Goal: Information Seeking & Learning: Check status

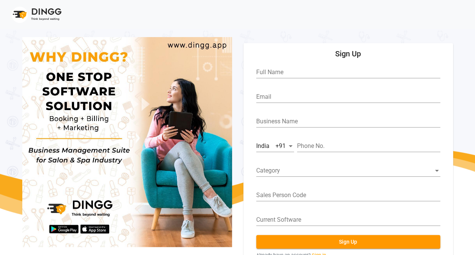
scroll to position [28, 0]
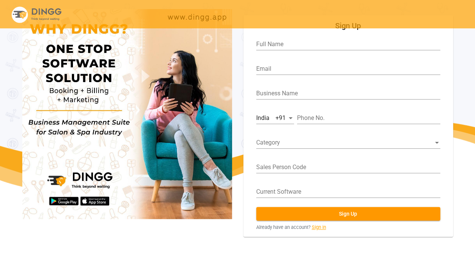
click at [319, 227] on link "Sign in" at bounding box center [319, 226] width 14 height 7
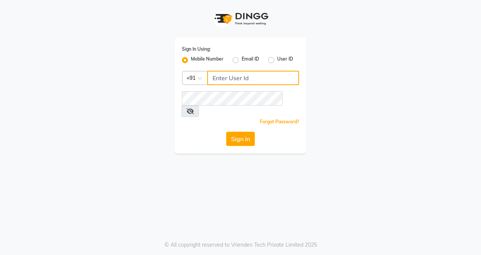
click at [244, 76] on input "Username" at bounding box center [253, 78] width 92 height 14
type input "9765788878"
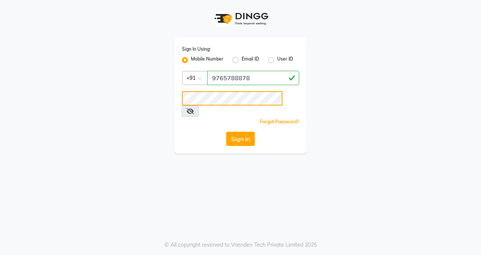
click at [226, 132] on button "Sign In" at bounding box center [240, 139] width 29 height 14
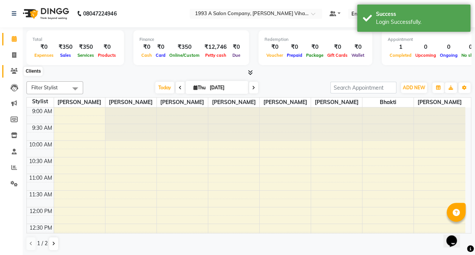
click at [11, 74] on icon at bounding box center [14, 71] width 7 height 6
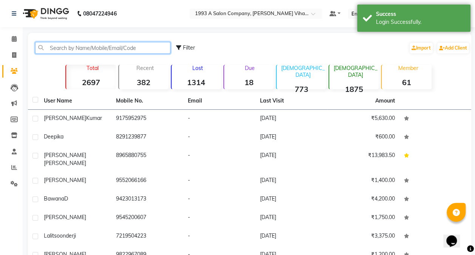
click at [68, 43] on input "text" at bounding box center [102, 48] width 135 height 12
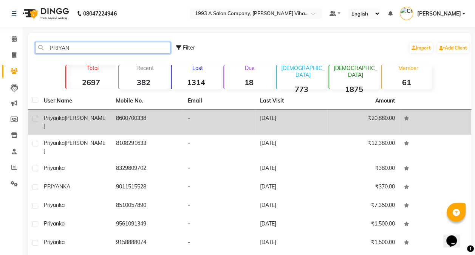
type input "PRIYAN"
click at [74, 118] on span "Bhayana" at bounding box center [75, 122] width 62 height 15
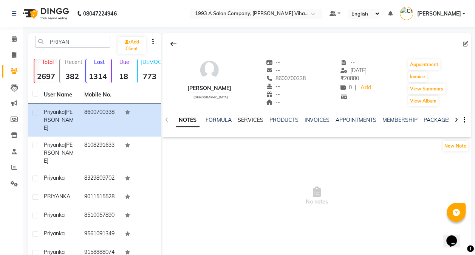
click at [247, 120] on link "SERVICES" at bounding box center [251, 119] width 26 height 7
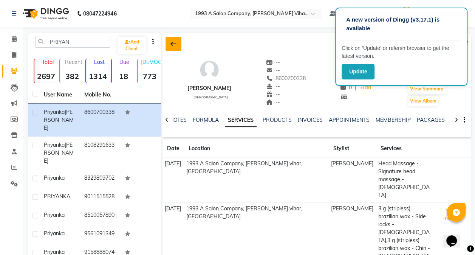
click at [172, 44] on icon at bounding box center [173, 44] width 6 height 6
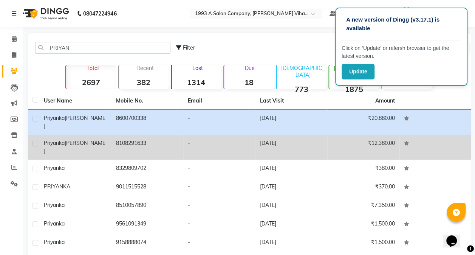
click at [64, 140] on div "Priyanka Madole" at bounding box center [75, 147] width 63 height 16
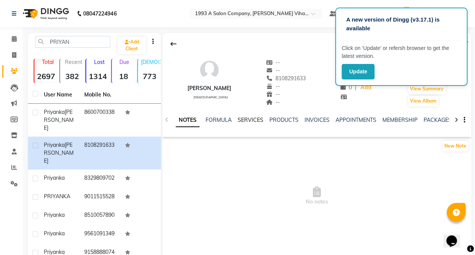
click at [252, 121] on link "SERVICES" at bounding box center [251, 119] width 26 height 7
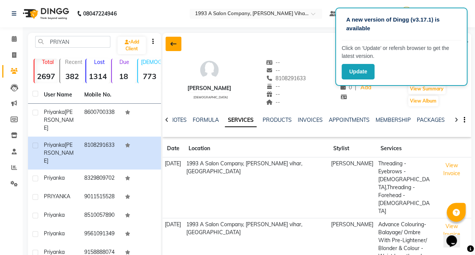
click at [172, 42] on icon at bounding box center [173, 44] width 6 height 6
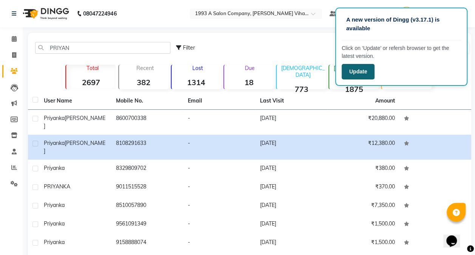
click at [360, 71] on button "Update" at bounding box center [358, 71] width 33 height 15
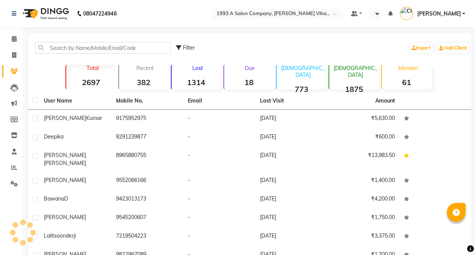
select select "en"
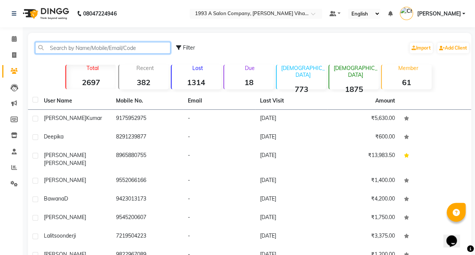
click at [84, 46] on input "text" at bounding box center [102, 48] width 135 height 12
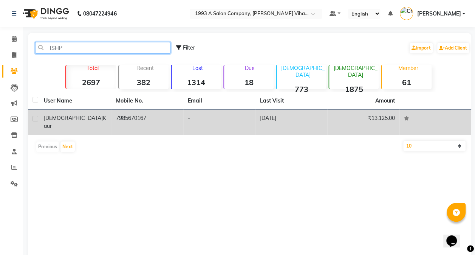
type input "ISHP"
click at [53, 123] on td "Ishpreet kaur" at bounding box center [75, 122] width 72 height 25
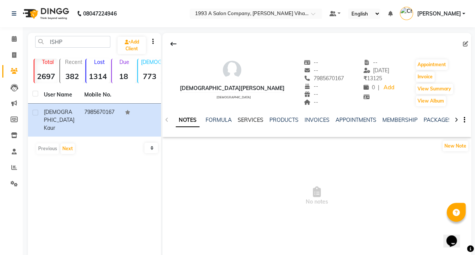
click at [259, 120] on link "SERVICES" at bounding box center [251, 119] width 26 height 7
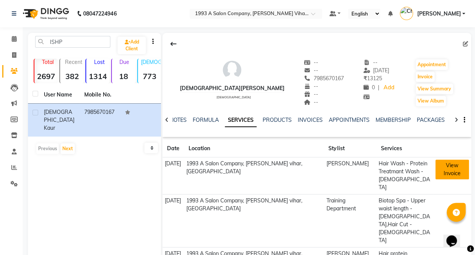
click at [454, 166] on button "View Invoice" at bounding box center [451, 170] width 33 height 20
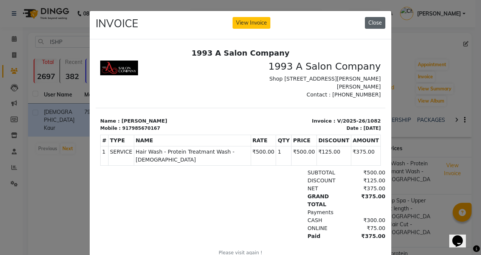
click at [375, 24] on button "Close" at bounding box center [375, 23] width 20 height 12
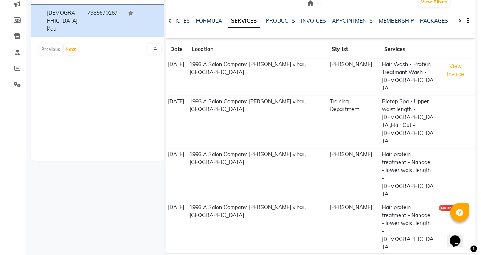
scroll to position [111, 0]
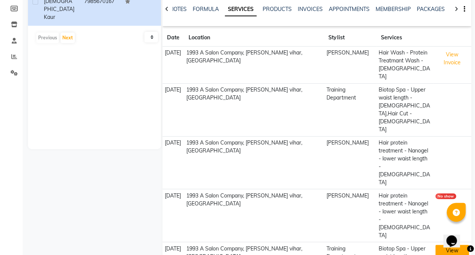
click at [443, 245] on button "View Invoice" at bounding box center [451, 255] width 33 height 20
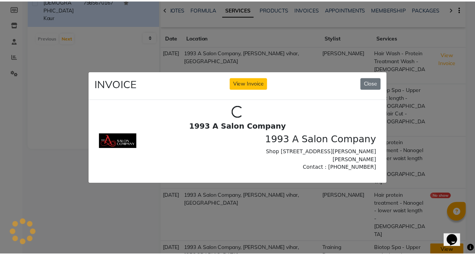
scroll to position [0, 0]
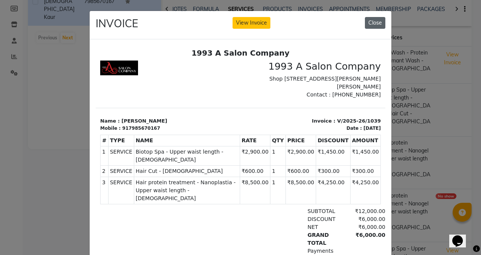
click at [372, 24] on button "Close" at bounding box center [375, 23] width 20 height 12
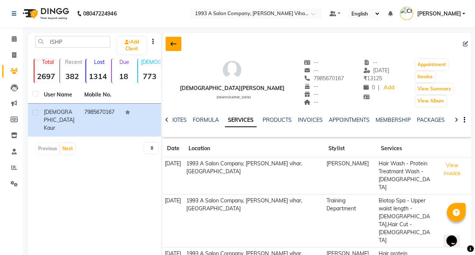
click at [173, 43] on icon at bounding box center [173, 44] width 6 height 6
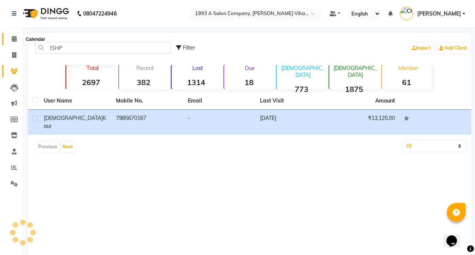
click at [12, 39] on icon at bounding box center [14, 39] width 5 height 6
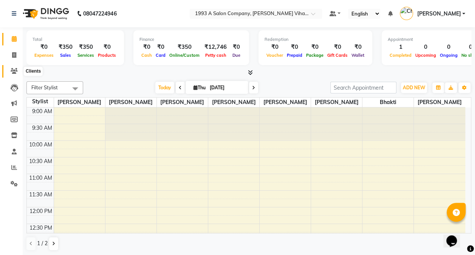
click at [13, 71] on icon at bounding box center [14, 71] width 7 height 6
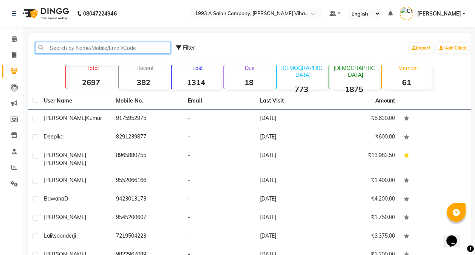
click at [101, 44] on input "text" at bounding box center [102, 48] width 135 height 12
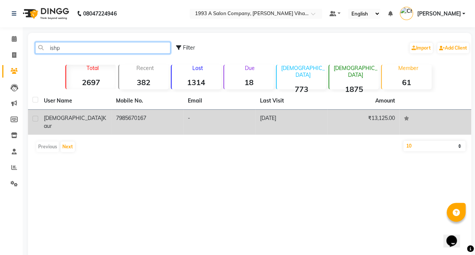
type input "ishp"
click at [59, 118] on span "Ishpreet" at bounding box center [73, 118] width 59 height 7
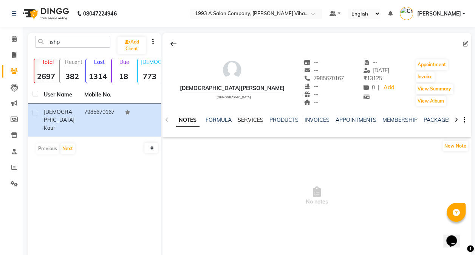
click at [250, 122] on link "SERVICES" at bounding box center [251, 119] width 26 height 7
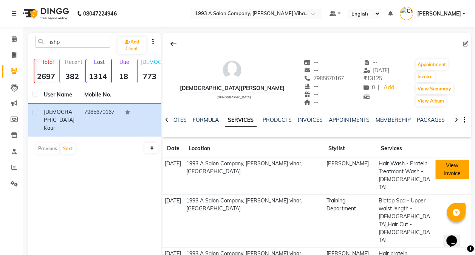
click at [448, 165] on button "View Invoice" at bounding box center [451, 170] width 33 height 20
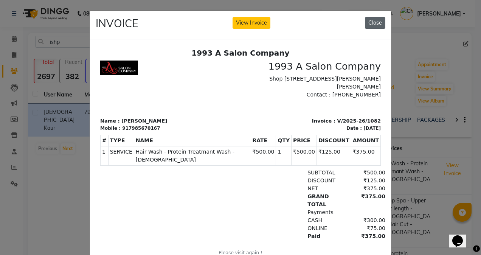
click at [372, 22] on button "Close" at bounding box center [375, 23] width 20 height 12
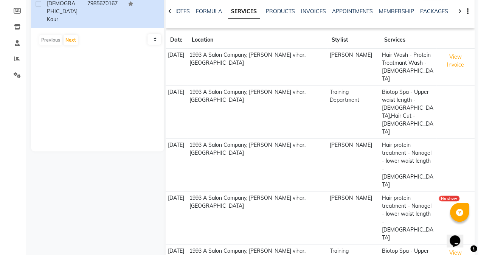
scroll to position [111, 0]
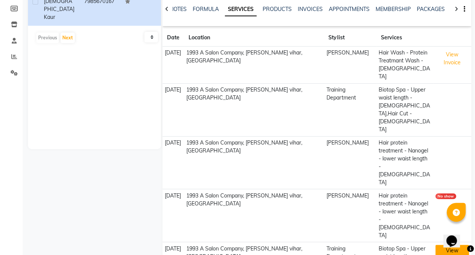
click at [444, 245] on button "View Invoice" at bounding box center [451, 255] width 33 height 20
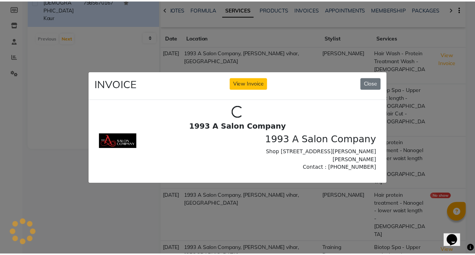
scroll to position [0, 0]
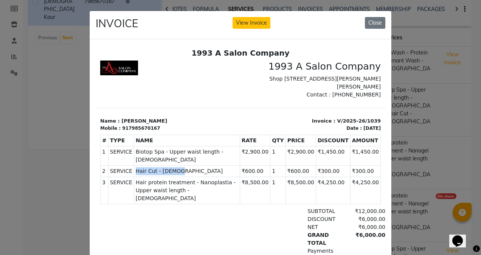
drag, startPoint x: 178, startPoint y: 162, endPoint x: 131, endPoint y: 161, distance: 47.3
click at [136, 167] on span "Hair Cut - Female" at bounding box center [187, 171] width 102 height 8
drag, startPoint x: 131, startPoint y: 161, endPoint x: 186, endPoint y: 199, distance: 67.1
click at [189, 215] on div "DISCOUNT ₹6,000.00" at bounding box center [287, 219] width 196 height 8
click at [369, 23] on button "Close" at bounding box center [375, 23] width 20 height 12
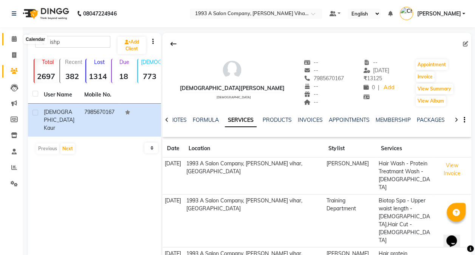
click at [15, 36] on icon at bounding box center [14, 39] width 5 height 6
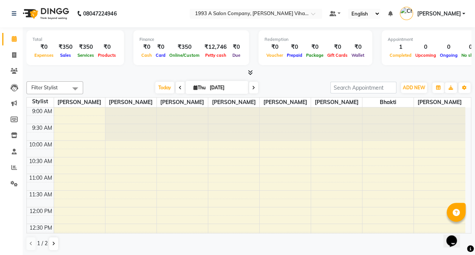
click at [250, 70] on icon at bounding box center [250, 73] width 5 height 6
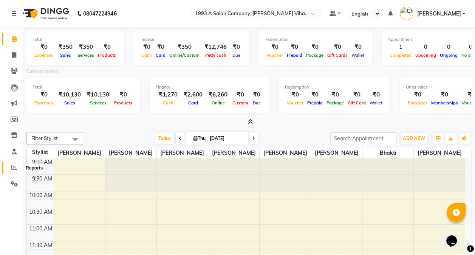
click at [14, 169] on icon at bounding box center [14, 167] width 6 height 6
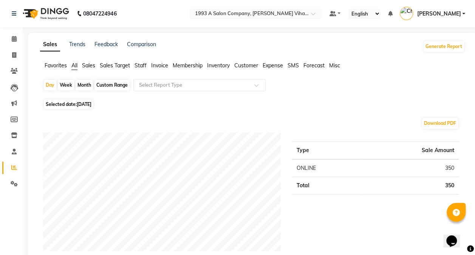
click at [82, 82] on div "Month" at bounding box center [84, 85] width 17 height 11
select select "9"
select select "2025"
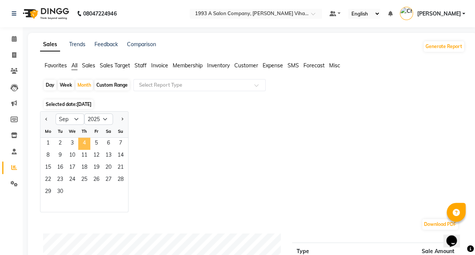
click at [86, 140] on span "4" at bounding box center [84, 144] width 12 height 12
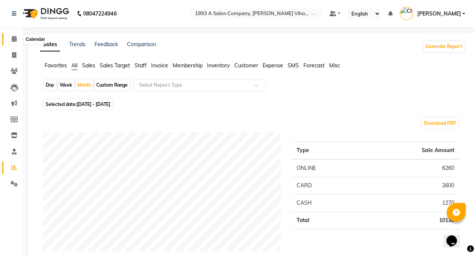
click at [13, 36] on icon at bounding box center [14, 39] width 5 height 6
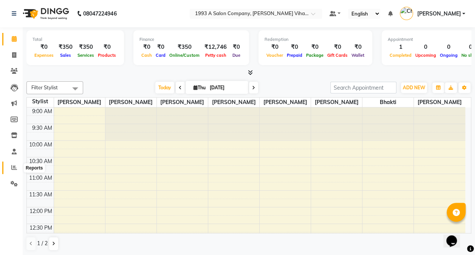
click at [12, 167] on icon at bounding box center [14, 167] width 6 height 6
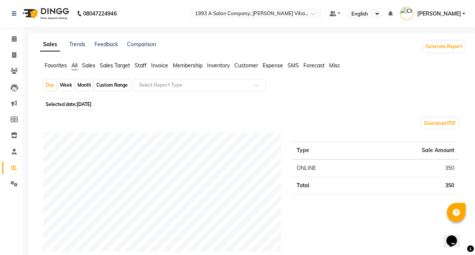
click at [85, 83] on div "Month" at bounding box center [84, 85] width 17 height 11
select select "9"
select select "2025"
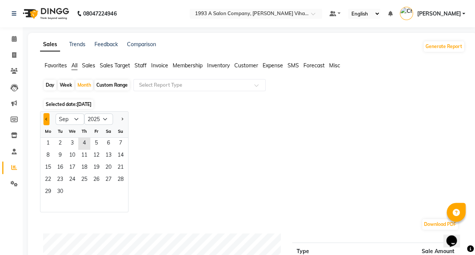
click at [45, 117] on button "Previous month" at bounding box center [46, 119] width 6 height 12
select select "8"
click at [121, 196] on span "31" at bounding box center [121, 192] width 12 height 12
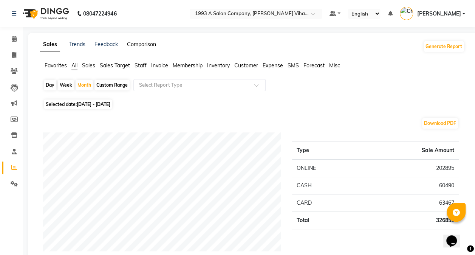
click at [139, 45] on link "Comparison" at bounding box center [141, 44] width 29 height 7
select select "single_date"
select select "single_date_dash"
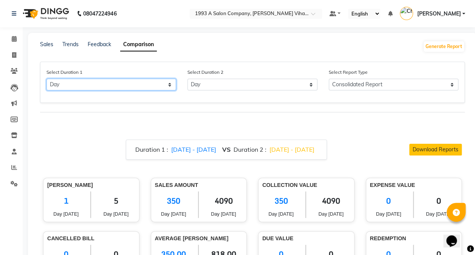
click at [112, 82] on select "Select Day Month Week Custom" at bounding box center [111, 85] width 130 height 12
select select "month"
click at [46, 79] on select "Select Day Month Week Custom" at bounding box center [111, 85] width 130 height 12
select select "9"
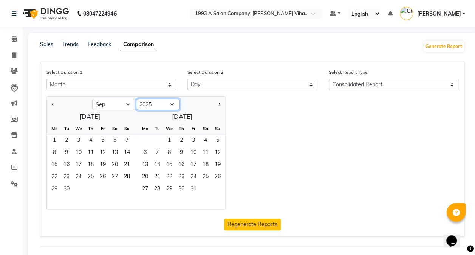
click at [168, 105] on select "2015 2016 2017 2018 2019 2020 2021 2022 2023 2024 2025 2026 2027 2028 2029 2030…" at bounding box center [158, 104] width 44 height 11
select select "2024"
click at [136, 99] on select "2015 2016 2017 2018 2019 2020 2021 2022 2023 2024 2025 2026 2027 2028 2029 2030…" at bounding box center [158, 104] width 44 height 11
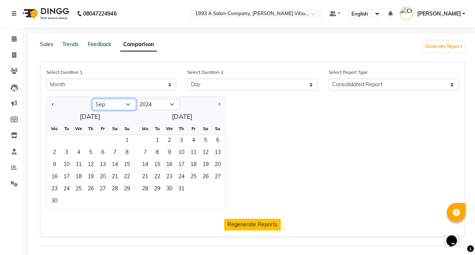
click at [119, 104] on select "Jan Feb Mar Apr May Jun Jul Aug Sep Oct Nov Dec" at bounding box center [114, 104] width 44 height 11
select select "8"
click at [92, 99] on select "Jan Feb Mar Apr May Jun Jul Aug Sep Oct Nov Dec" at bounding box center [114, 104] width 44 height 11
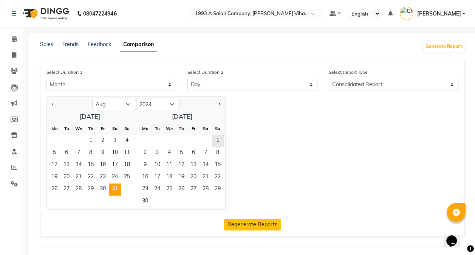
click at [112, 190] on span "31" at bounding box center [115, 189] width 12 height 12
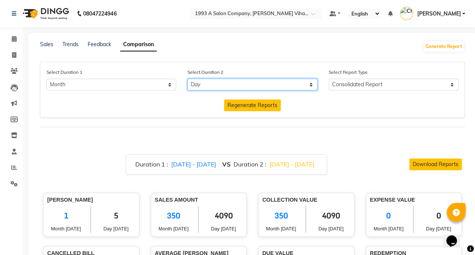
click at [218, 85] on select "Select Day Month Week Custom" at bounding box center [252, 85] width 130 height 12
select select "month_dash"
click at [187, 79] on select "Select Day Month Week Custom" at bounding box center [252, 85] width 130 height 12
select select "9"
select select "2025"
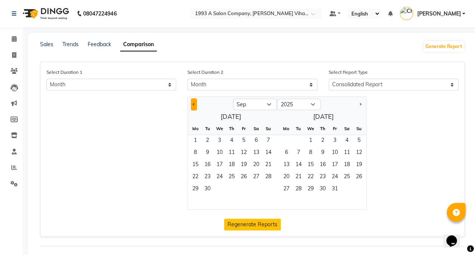
click at [195, 102] on button "Previous month" at bounding box center [194, 104] width 6 height 12
select select "8"
click at [268, 186] on span "31" at bounding box center [268, 189] width 12 height 12
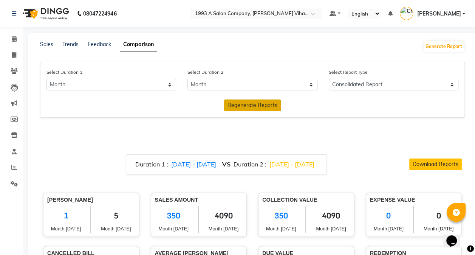
click at [252, 103] on span "Regenerate Reports" at bounding box center [253, 105] width 50 height 7
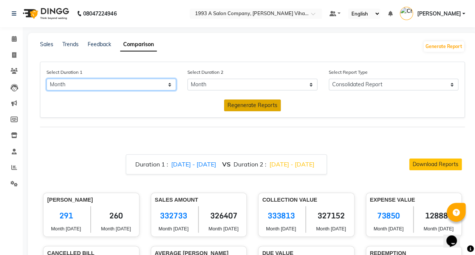
click at [147, 86] on select "Select Day Month Week Custom" at bounding box center [111, 85] width 130 height 12
select select "single_date"
click at [46, 79] on select "Select Day Month Week Custom" at bounding box center [111, 85] width 130 height 12
select select "9"
select select "2025"
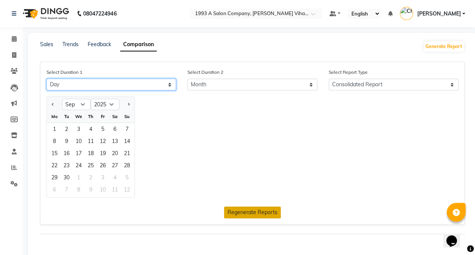
click at [116, 86] on select "Select Day Month Week Custom" at bounding box center [111, 85] width 130 height 12
select select "month"
click at [46, 79] on select "Select Day Month Week Custom" at bounding box center [111, 85] width 130 height 12
select select "9"
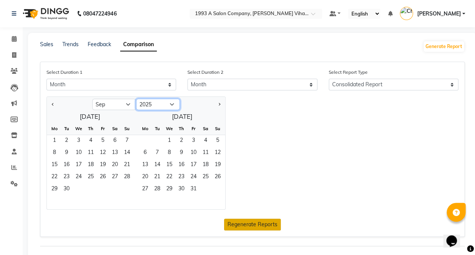
click at [159, 105] on select "2015 2016 2017 2018 2019 2020 2021 2022 2023 2024 2025 2026 2027 2028 2029 2030…" at bounding box center [158, 104] width 44 height 11
select select "2024"
click at [136, 99] on select "2015 2016 2017 2018 2019 2020 2021 2022 2023 2024 2025 2026 2027 2028 2029 2030…" at bounding box center [158, 104] width 44 height 11
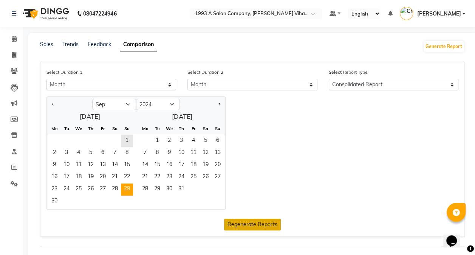
click at [129, 187] on span "29" at bounding box center [127, 189] width 12 height 12
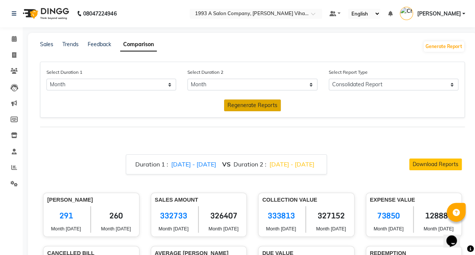
click at [248, 103] on span "Regenerate Reports" at bounding box center [253, 105] width 50 height 7
click at [142, 87] on select "Select Day Month Week Custom" at bounding box center [111, 85] width 130 height 12
click at [46, 79] on select "Select Day Month Week Custom" at bounding box center [111, 85] width 130 height 12
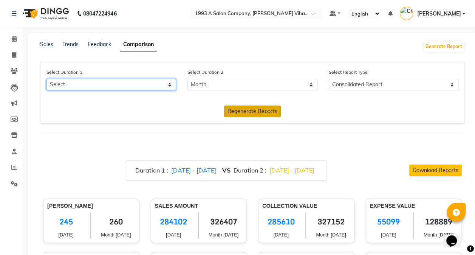
click at [99, 86] on select "Select Day Month Week Custom" at bounding box center [111, 85] width 130 height 12
select select "month"
click at [46, 79] on select "Select Day Month Week Custom" at bounding box center [111, 85] width 130 height 12
select select "9"
select select "2025"
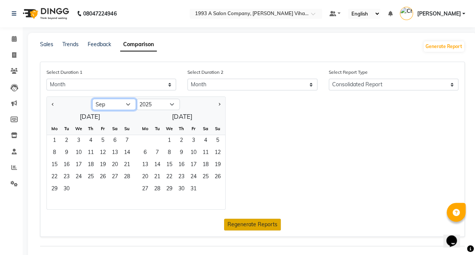
click at [127, 105] on select "Jan Feb Mar Apr May Jun Jul Aug Sep Oct Nov Dec" at bounding box center [114, 104] width 44 height 11
select select "10"
click at [92, 99] on select "Jan Feb Mar Apr May Jun Jul Aug Sep Oct Nov Dec" at bounding box center [114, 104] width 44 height 11
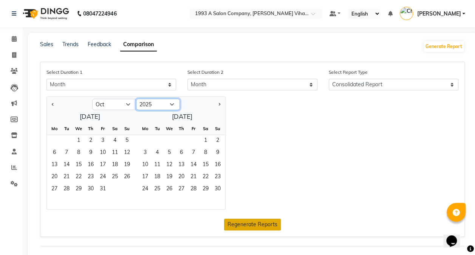
click at [164, 106] on select "2015 2016 2017 2018 2019 2020 2021 2022 2023 2024 2025 2026 2027 2028 2029 2030…" at bounding box center [158, 104] width 44 height 11
select select "2024"
click at [136, 99] on select "2015 2016 2017 2018 2019 2020 2021 2022 2023 2024 2025 2026 2027 2028 2029 2030…" at bounding box center [158, 104] width 44 height 11
click at [90, 189] on span "31" at bounding box center [91, 189] width 12 height 12
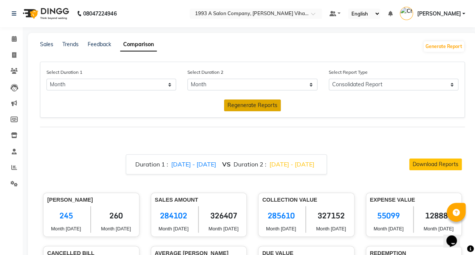
click at [235, 107] on span "Regenerate Reports" at bounding box center [253, 105] width 50 height 7
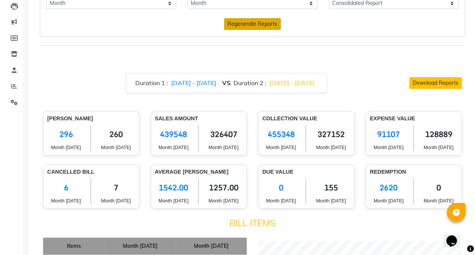
scroll to position [73, 0]
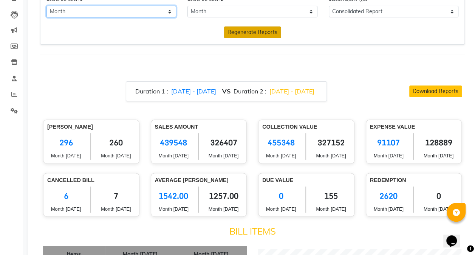
click at [155, 15] on select "Select Day Month Week Custom" at bounding box center [111, 12] width 130 height 12
select select "single_date"
click at [46, 6] on select "Select Day Month Week Custom" at bounding box center [111, 12] width 130 height 12
select select "9"
select select "2025"
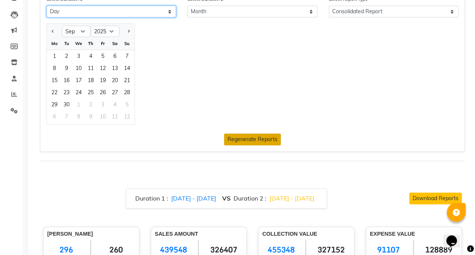
click at [112, 12] on select "Select Day Month Week Custom" at bounding box center [111, 12] width 130 height 12
select select "month"
click at [46, 6] on select "Select Day Month Week Custom" at bounding box center [111, 12] width 130 height 12
select select "9"
select select "2025"
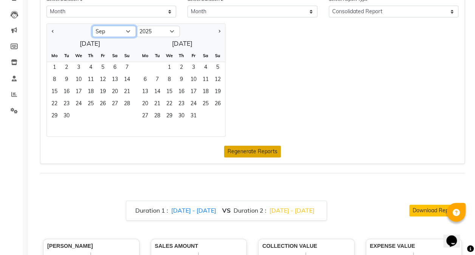
click at [125, 28] on select "Jan Feb Mar Apr May Jun Jul Aug Sep Oct Nov Dec" at bounding box center [114, 31] width 44 height 11
select select "11"
click at [92, 26] on select "Jan Feb Mar Apr May Jun Jul Aug Sep Oct Nov Dec" at bounding box center [114, 31] width 44 height 11
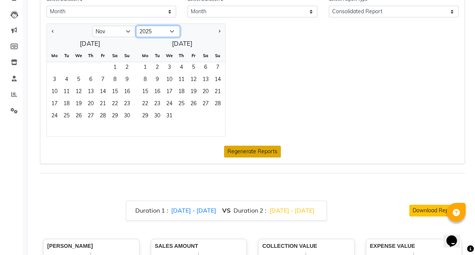
click at [163, 29] on select "2015 2016 2017 2018 2019 2020 2021 2022 2023 2024 2025 2026 2027 2028 2029 2030…" at bounding box center [158, 31] width 44 height 11
select select "2024"
click at [136, 26] on select "2015 2016 2017 2018 2019 2020 2021 2022 2023 2024 2025 2026 2027 2028 2029 2030…" at bounding box center [158, 31] width 44 height 11
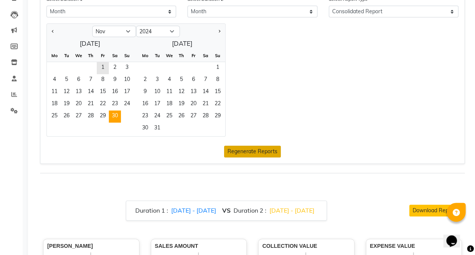
click at [115, 116] on span "30" at bounding box center [115, 116] width 12 height 12
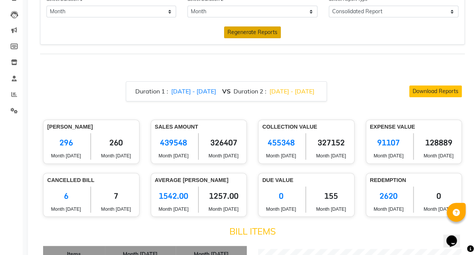
click at [244, 29] on span "Regenerate Reports" at bounding box center [253, 32] width 50 height 7
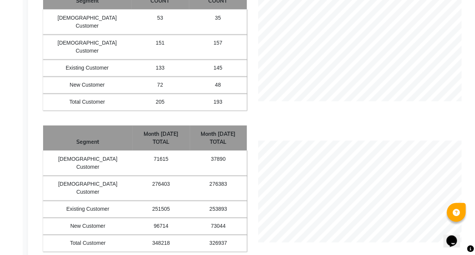
scroll to position [751, 0]
